Goal: Task Accomplishment & Management: Complete application form

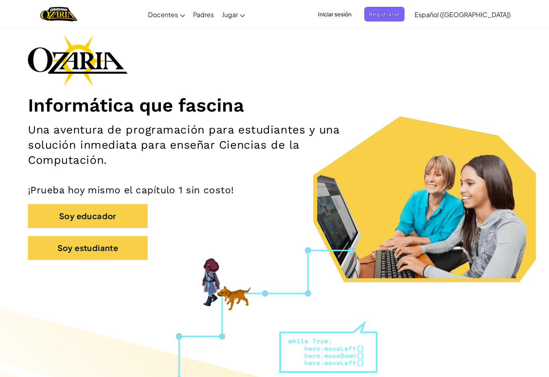
click at [351, 21] on span "Iniciar sesión" at bounding box center [334, 14] width 43 height 15
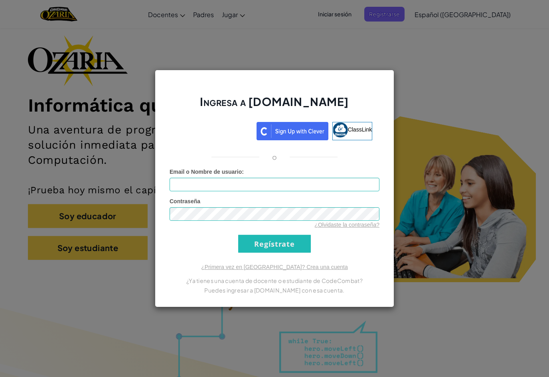
click at [330, 58] on div "Ingresa a [DOMAIN_NAME] ClassLink o Error desconocido. Email o Nombre de usuari…" at bounding box center [274, 188] width 549 height 377
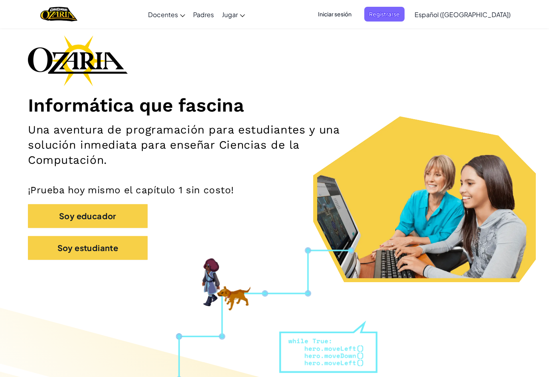
click at [356, 11] on span "Iniciar sesión" at bounding box center [334, 14] width 43 height 15
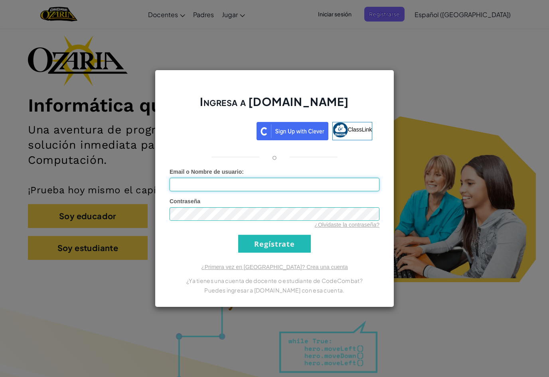
click at [330, 183] on input "Email o Nombre de usuario :" at bounding box center [275, 185] width 210 height 14
click at [332, 197] on form "Email o Nombre de usuario : Contraseña ¿Olvidaste la contraseña? Regístrate" at bounding box center [275, 210] width 210 height 85
click at [307, 191] on input "Email o Nombre de usuario :" at bounding box center [275, 185] width 210 height 14
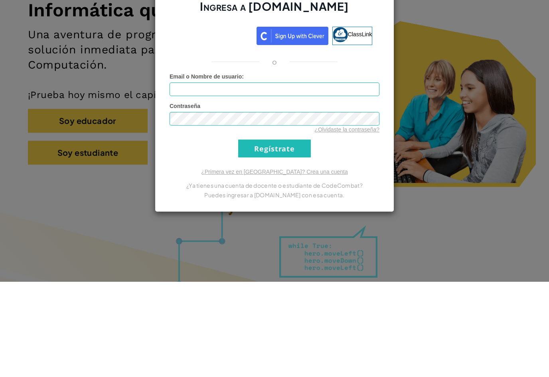
scroll to position [130, 0]
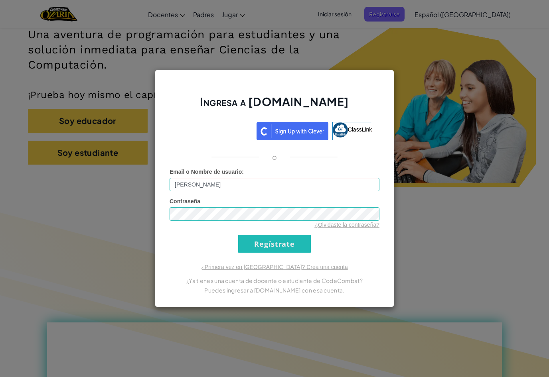
type input "[PERSON_NAME]"
click at [282, 246] on input "Regístrate" at bounding box center [274, 244] width 73 height 18
